Goal: Check status

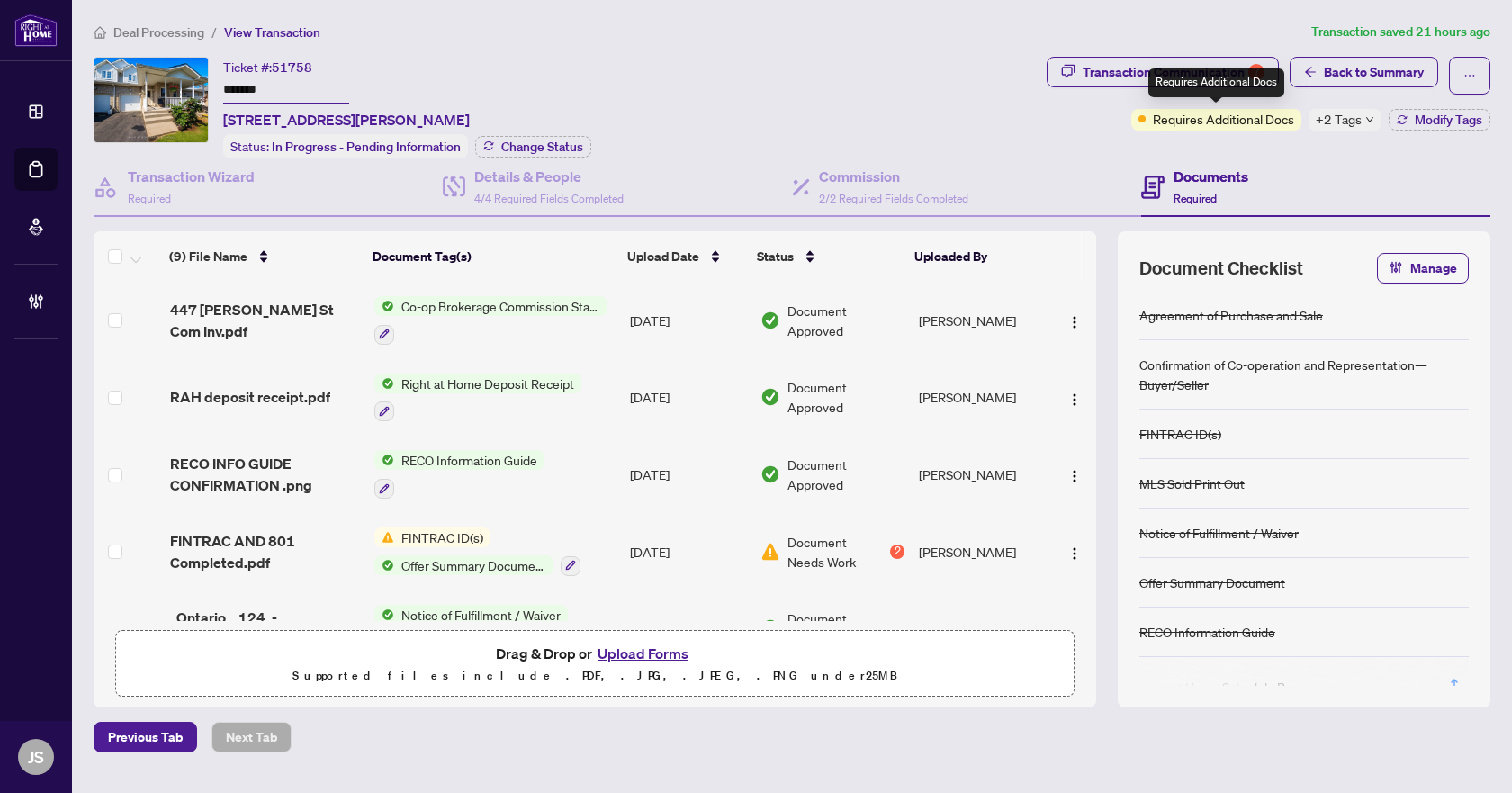
click at [1220, 83] on div "Requires Additional Docs" at bounding box center [1216, 83] width 135 height 29
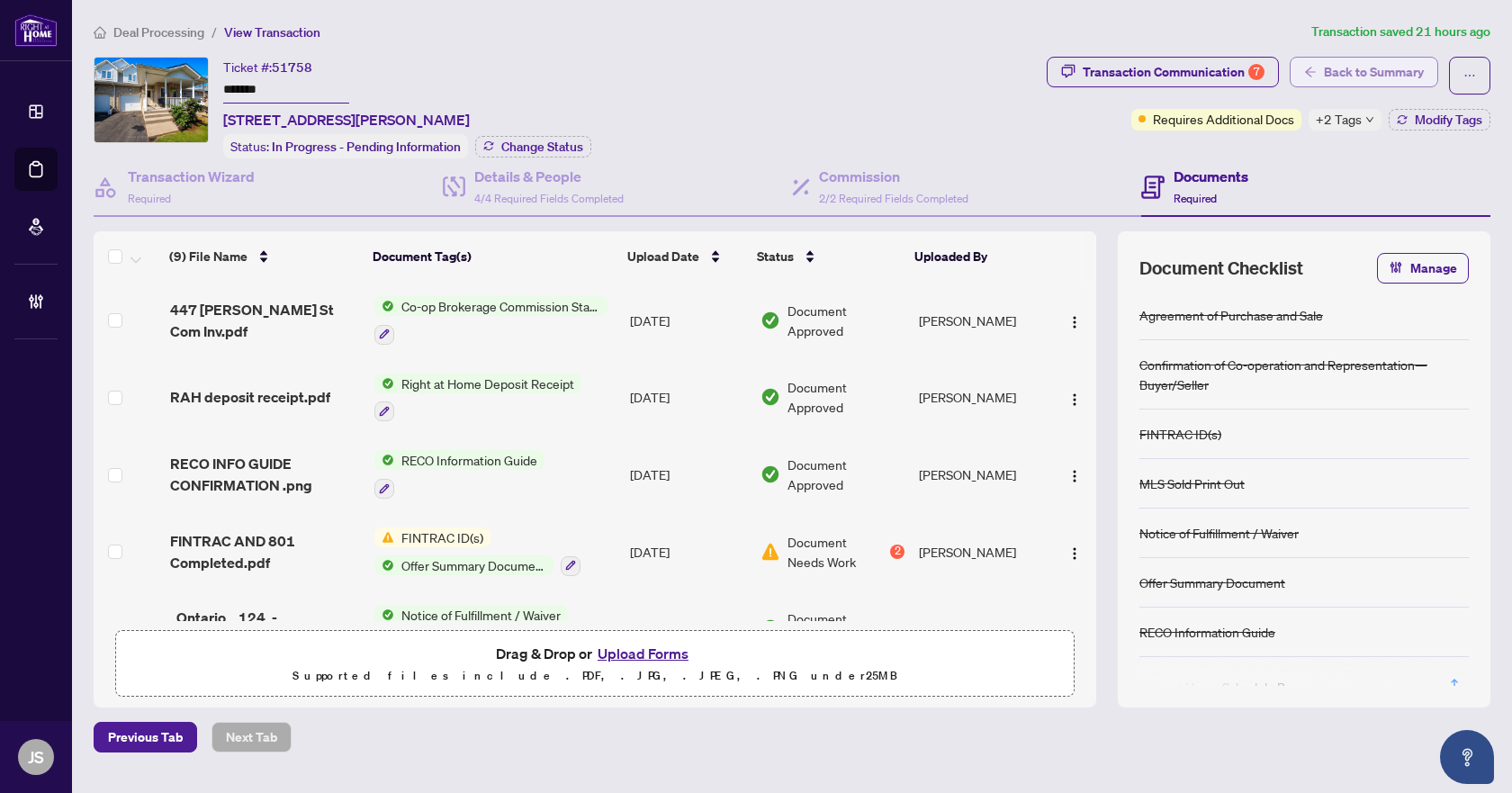
click at [1397, 74] on span "Back to Summary" at bounding box center [1374, 71] width 100 height 29
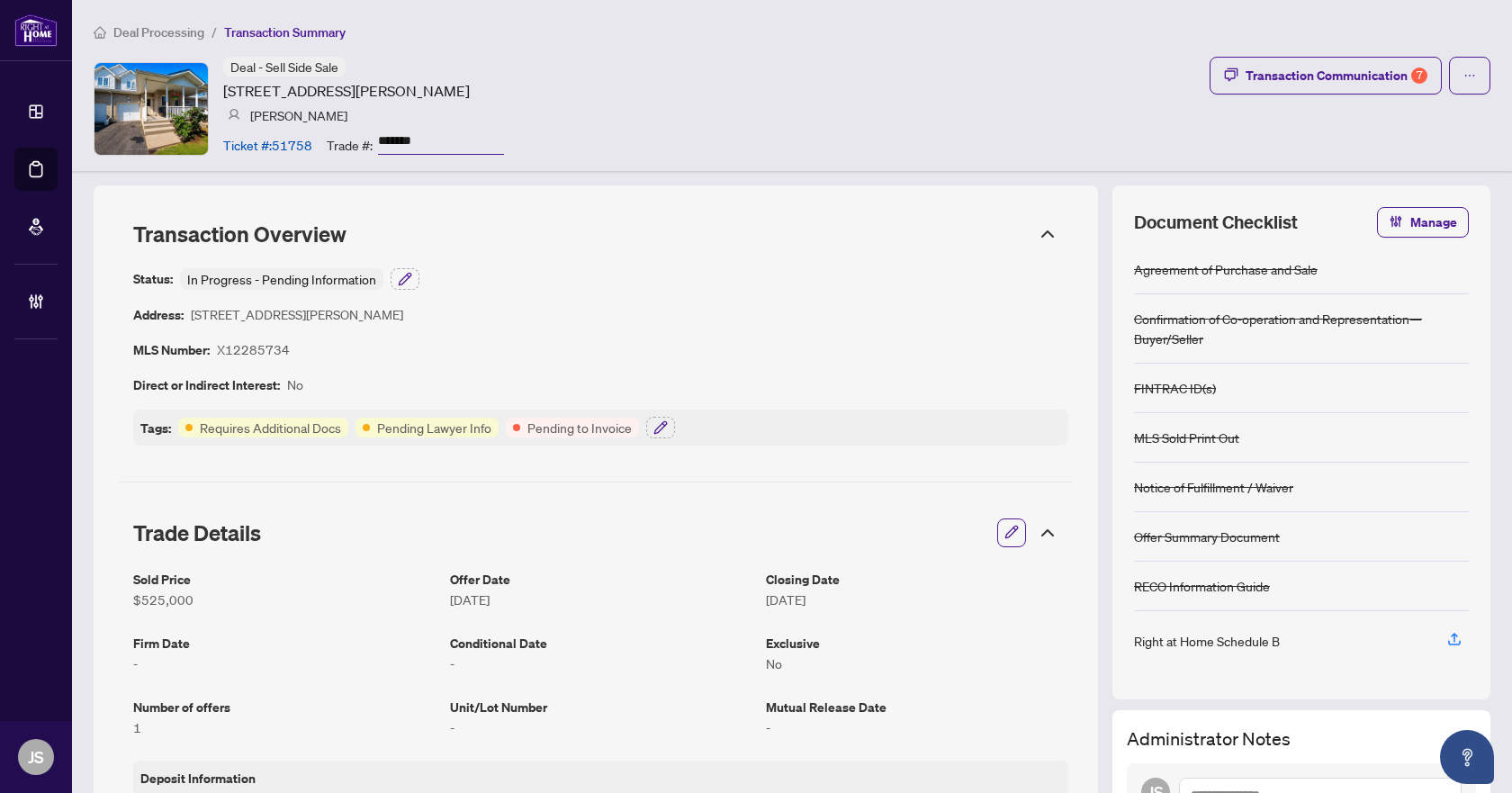
click at [1049, 97] on div "Deal - Sell Side Sale 447 Molly McGlynn St, Kingston, Ontario K7K 7C2, Canada O…" at bounding box center [792, 108] width 1396 height 103
